Goal: Information Seeking & Learning: Learn about a topic

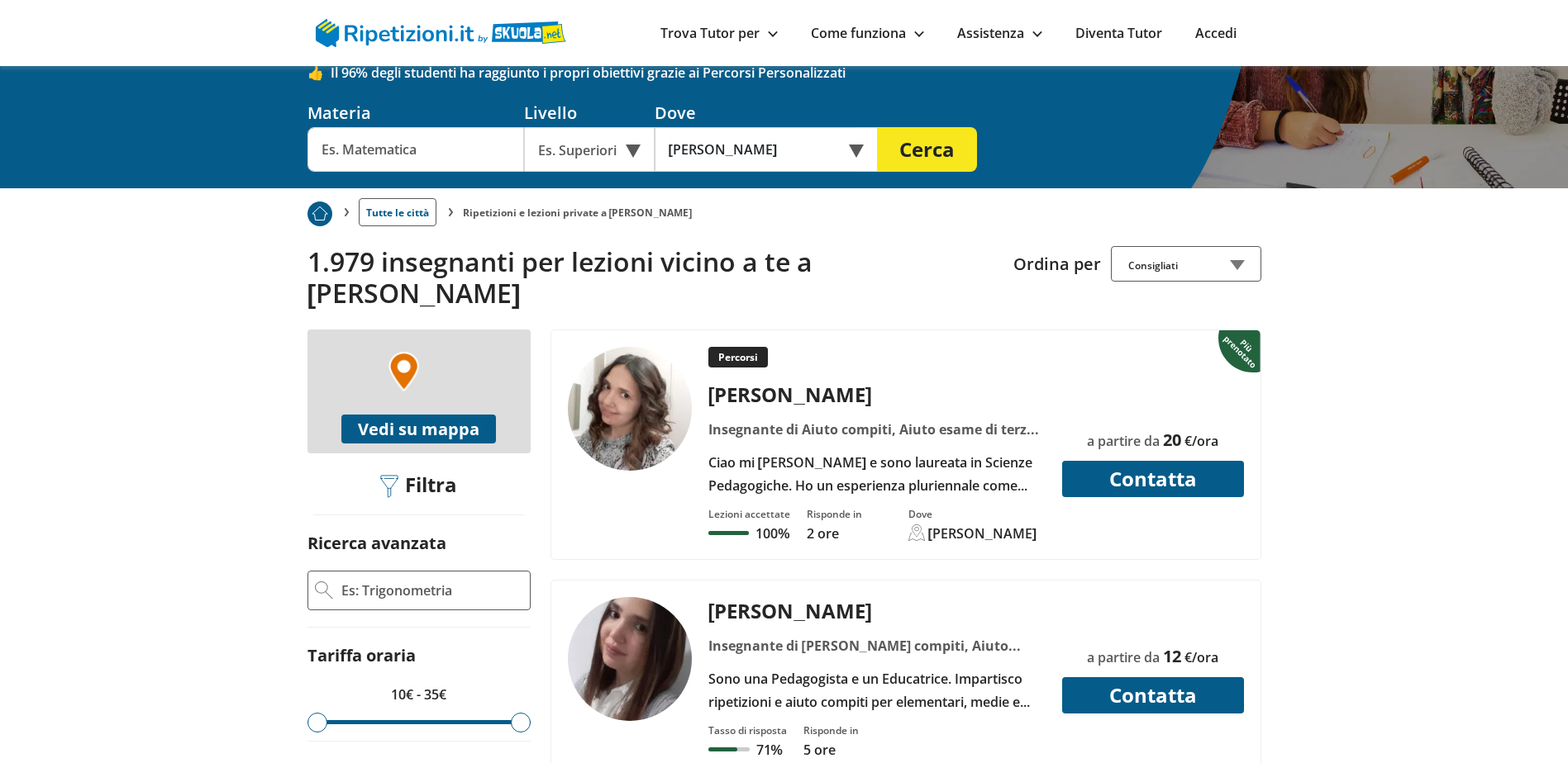
click at [1199, 248] on div "Consigliati" at bounding box center [1186, 264] width 151 height 35
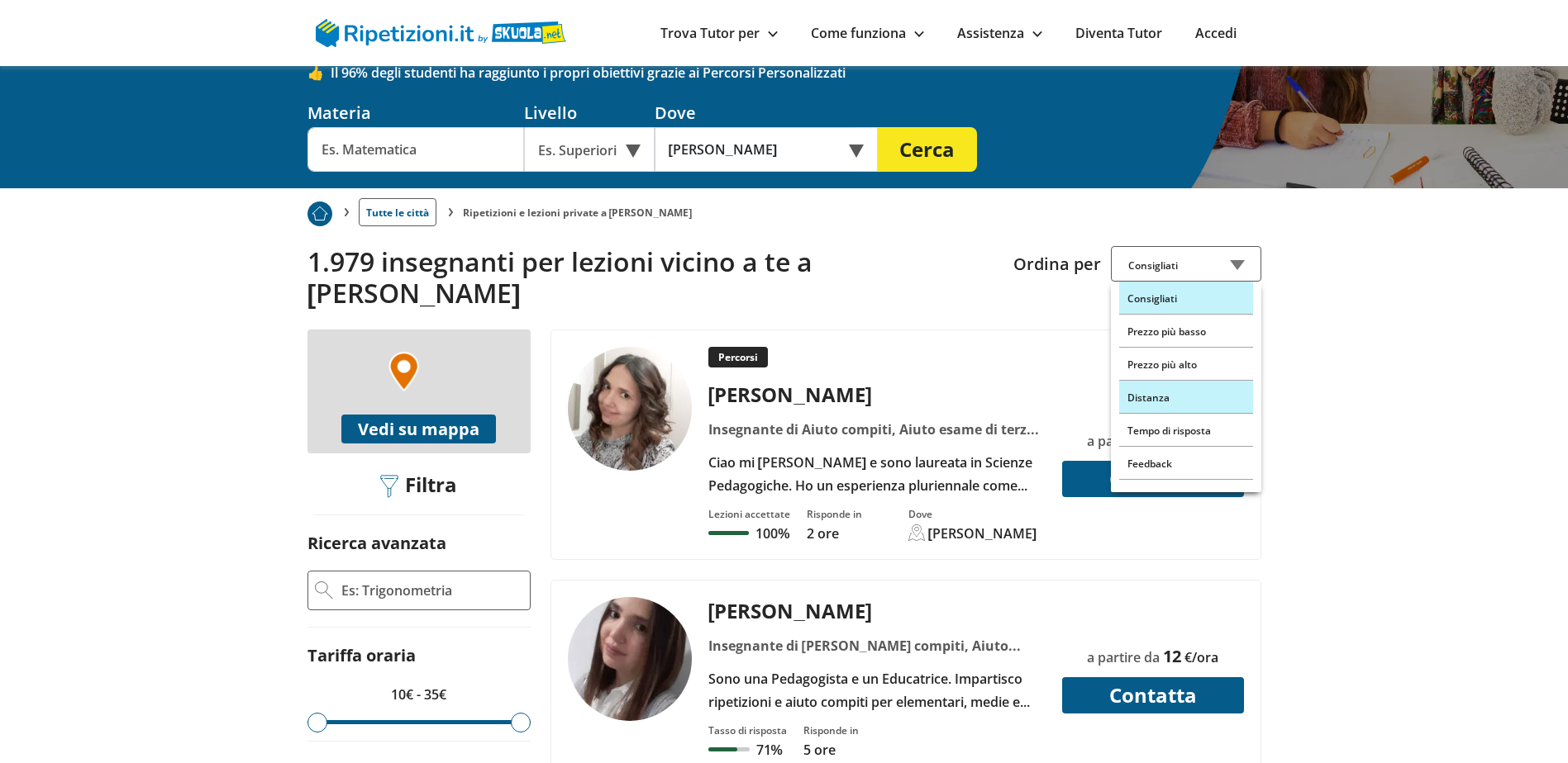
click at [1175, 389] on div "Distanza" at bounding box center [1186, 397] width 134 height 33
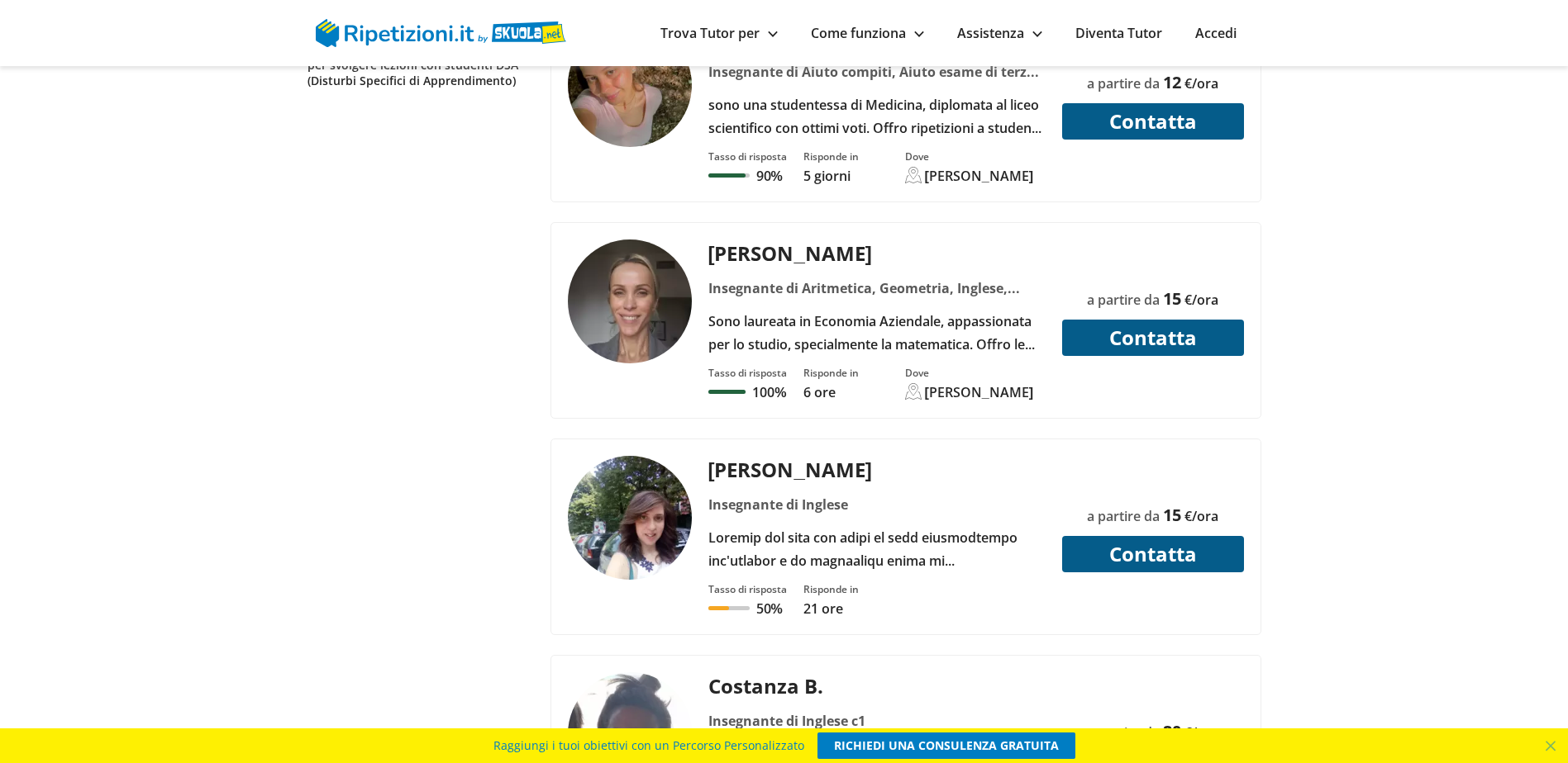
scroll to position [1900, 0]
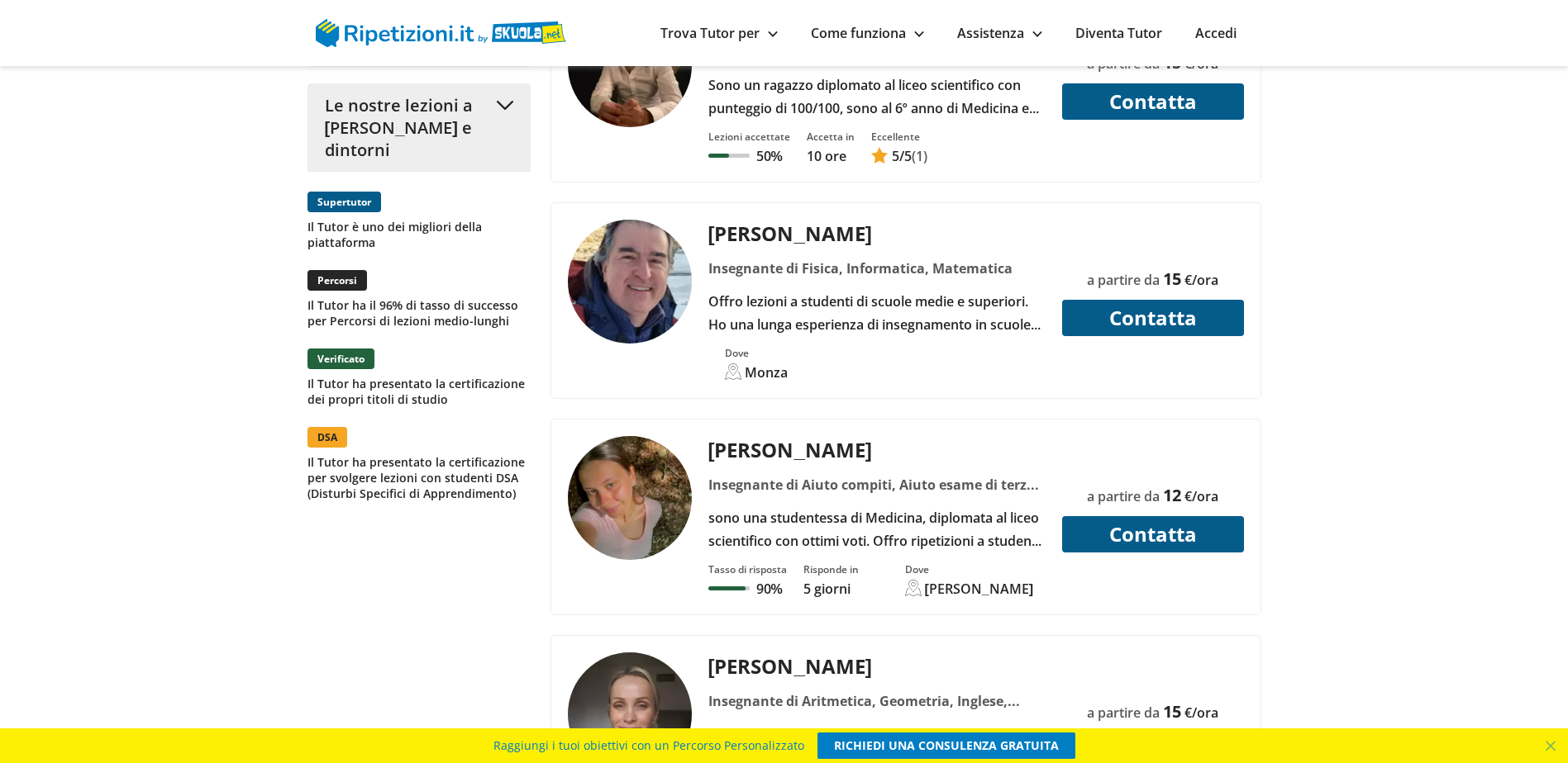
click at [622, 480] on img at bounding box center [630, 498] width 124 height 124
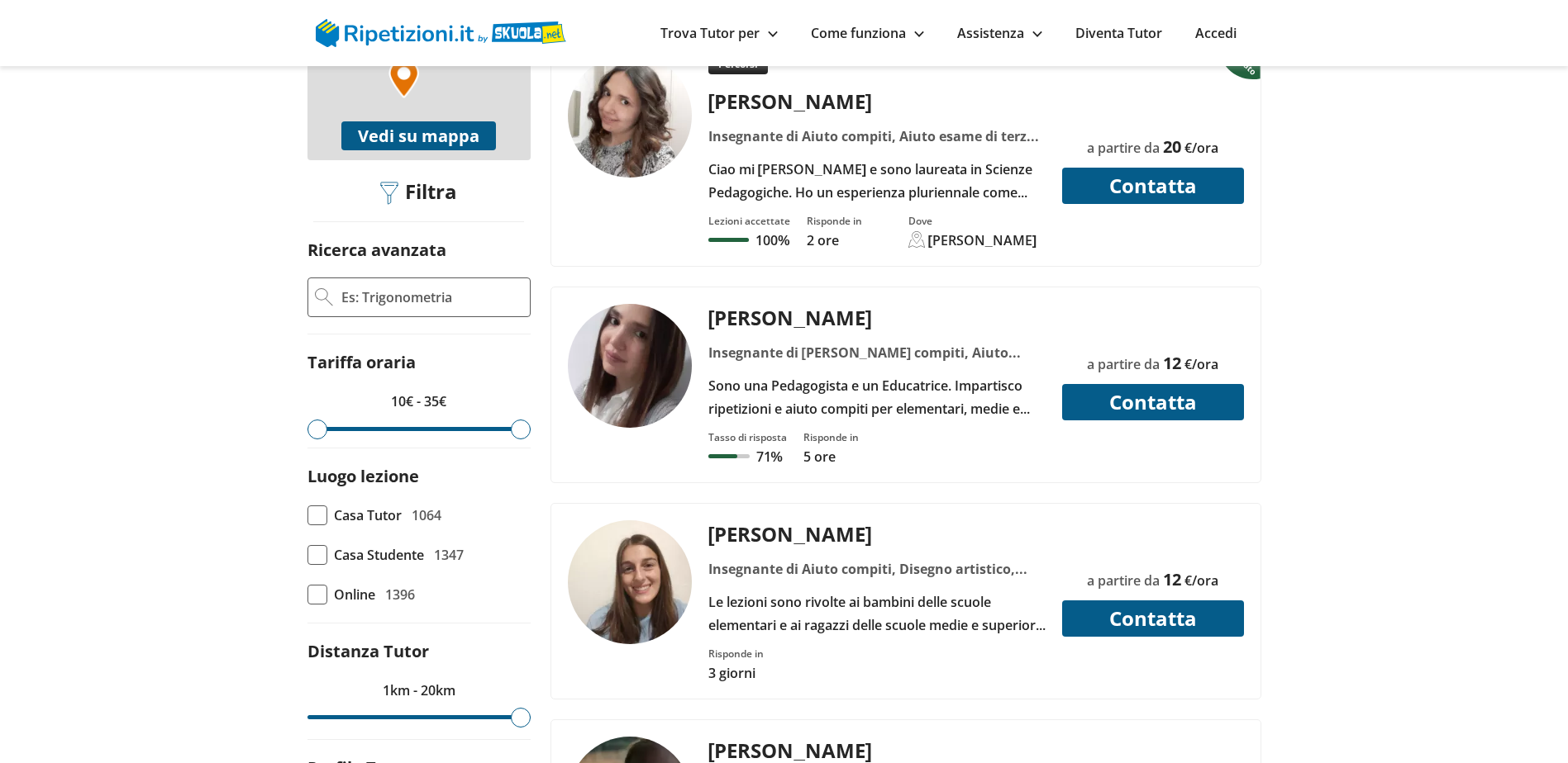
scroll to position [248, 0]
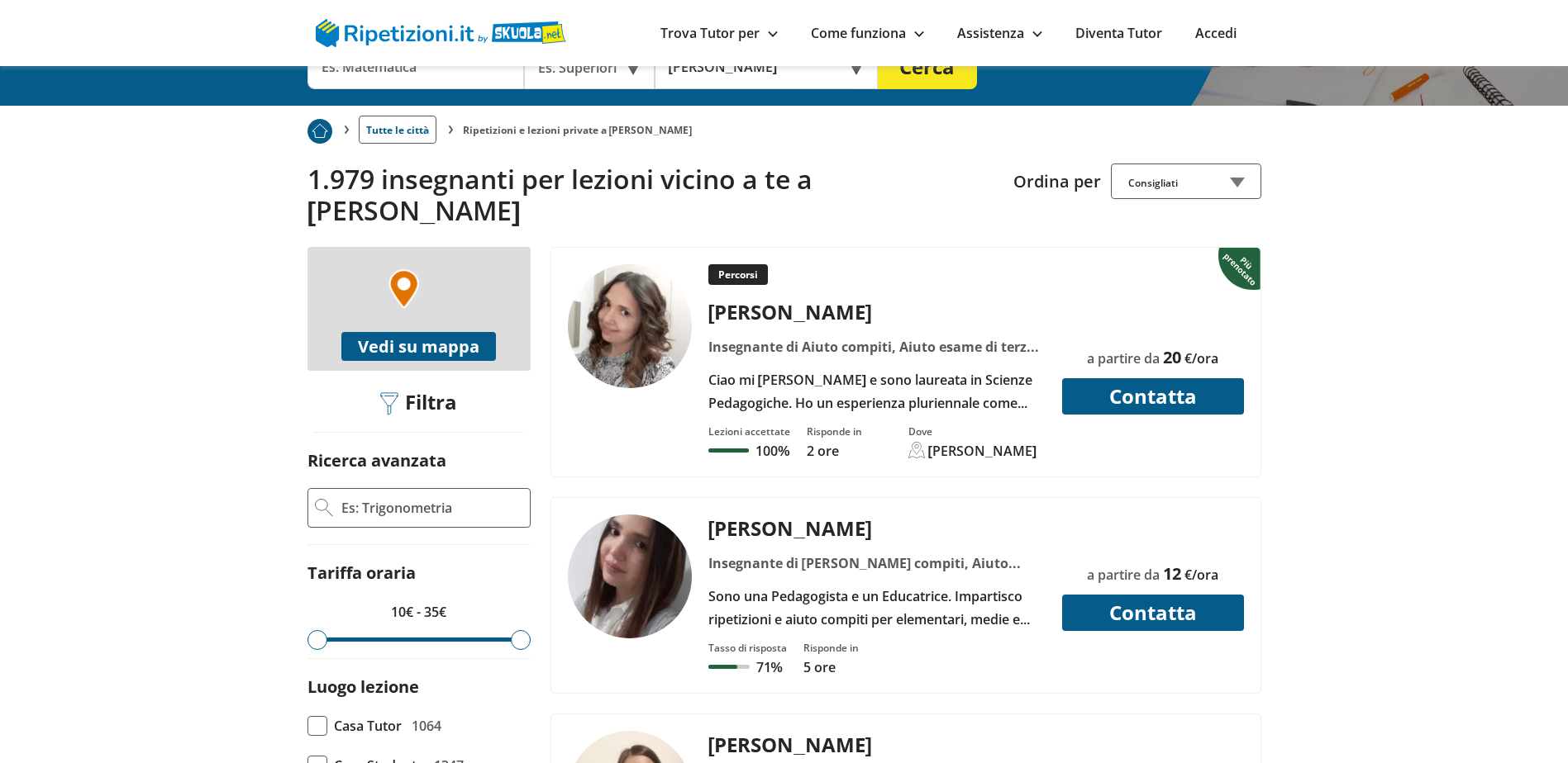
click at [1174, 178] on div "Consigliati" at bounding box center [1186, 181] width 151 height 35
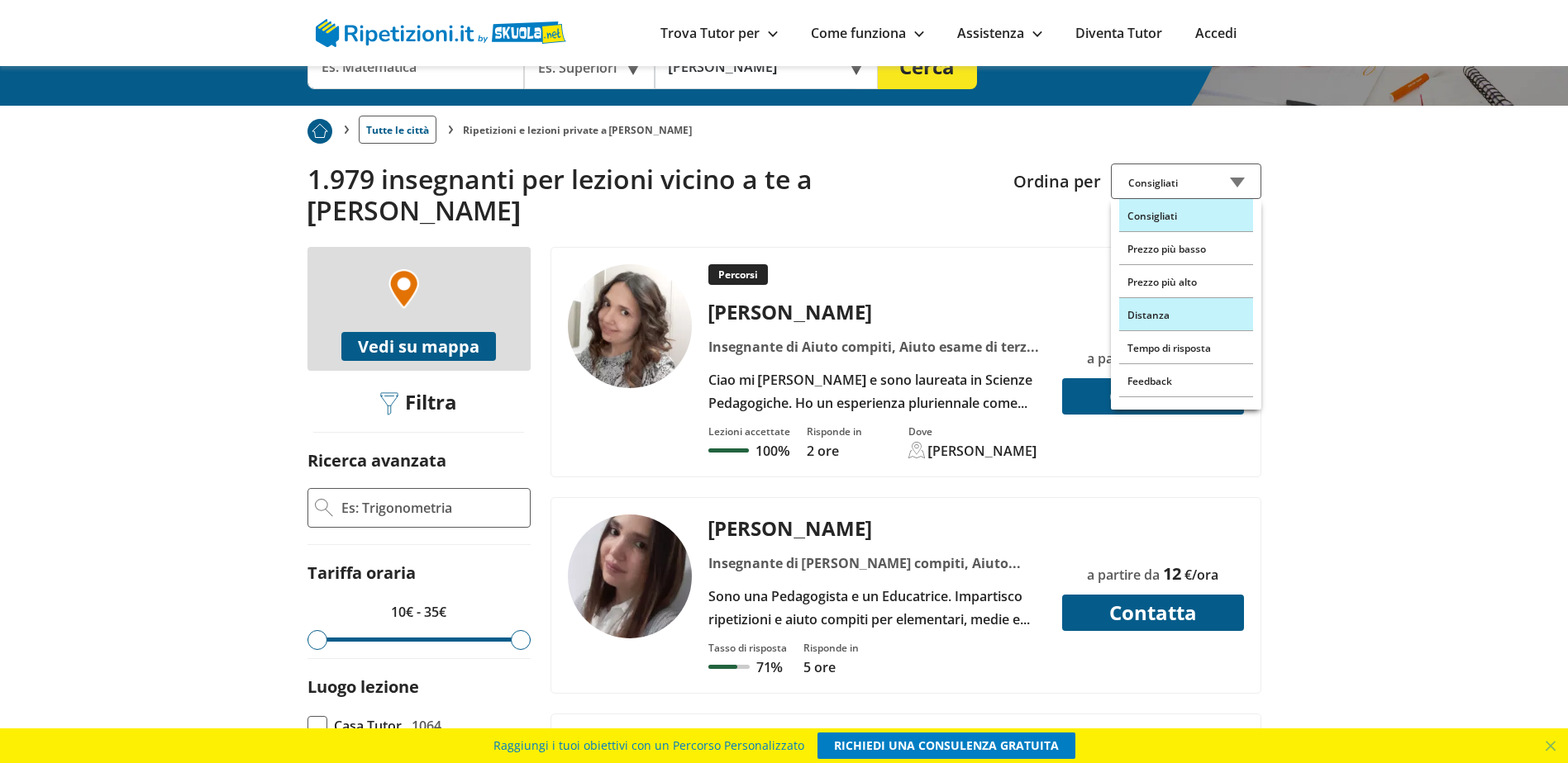
click at [1172, 313] on div "Distanza" at bounding box center [1186, 315] width 134 height 33
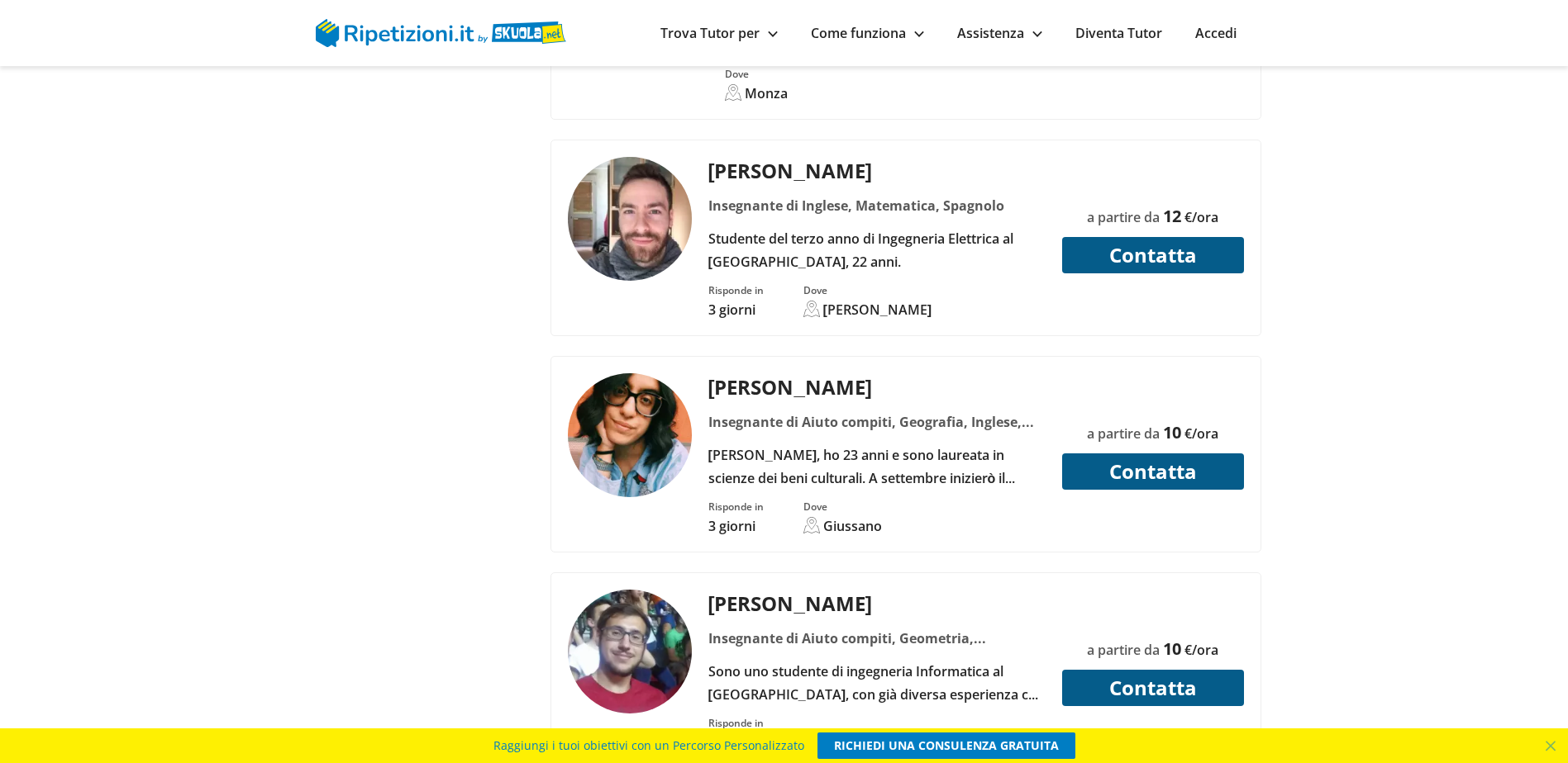
scroll to position [4874, 0]
